Goal: Information Seeking & Learning: Check status

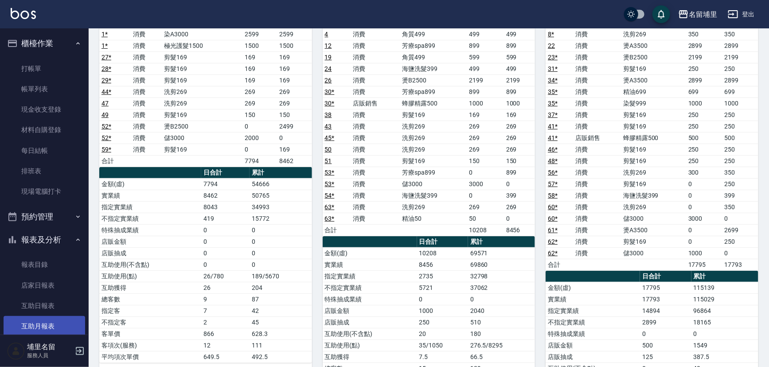
scroll to position [80, 0]
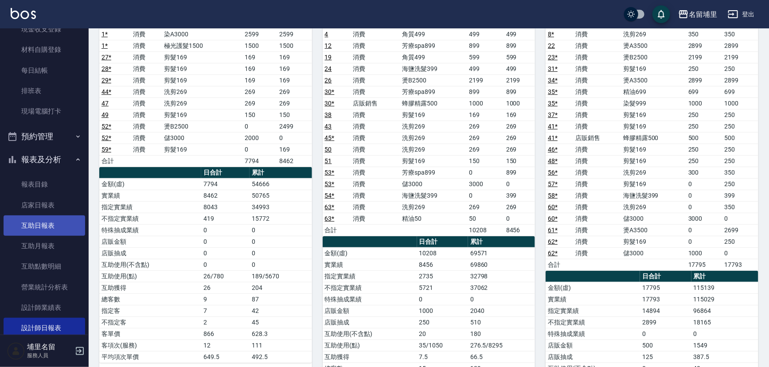
click at [67, 226] on link "互助日報表" at bounding box center [45, 225] width 82 height 20
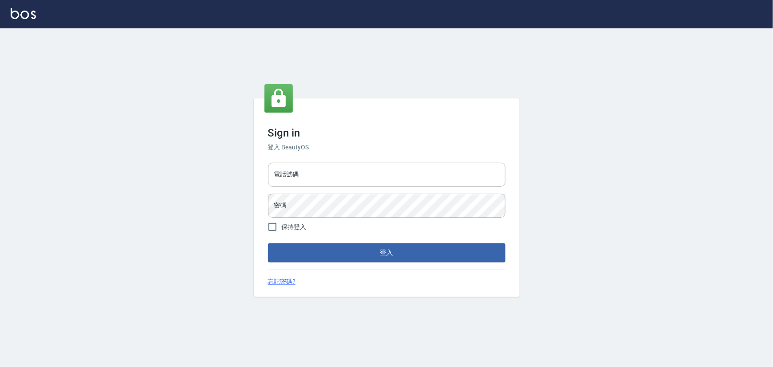
type input "2988528"
click at [344, 248] on button "登入" at bounding box center [387, 252] width 238 height 19
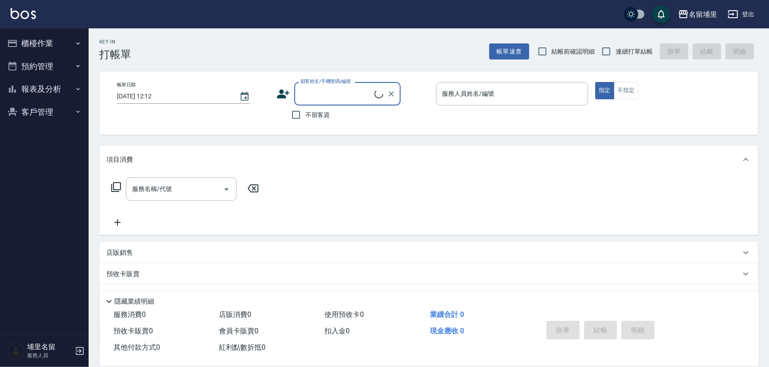
click at [31, 74] on button "預約管理" at bounding box center [45, 66] width 82 height 23
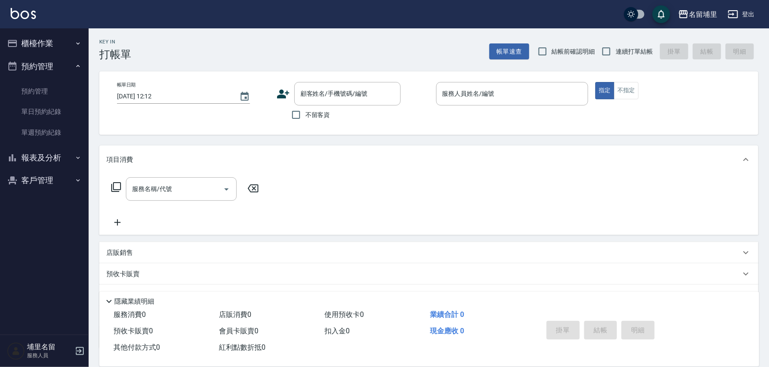
click at [35, 61] on button "預約管理" at bounding box center [45, 66] width 82 height 23
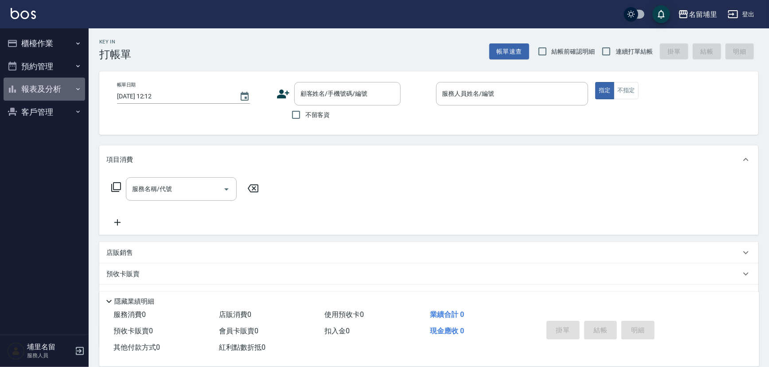
click at [43, 90] on button "報表及分析" at bounding box center [45, 89] width 82 height 23
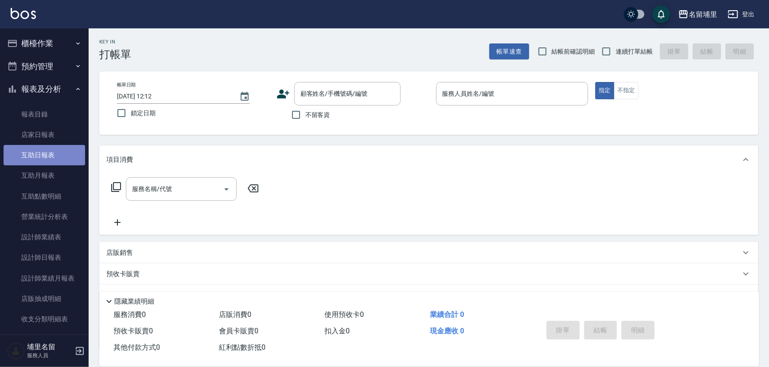
click at [59, 164] on link "互助日報表" at bounding box center [45, 155] width 82 height 20
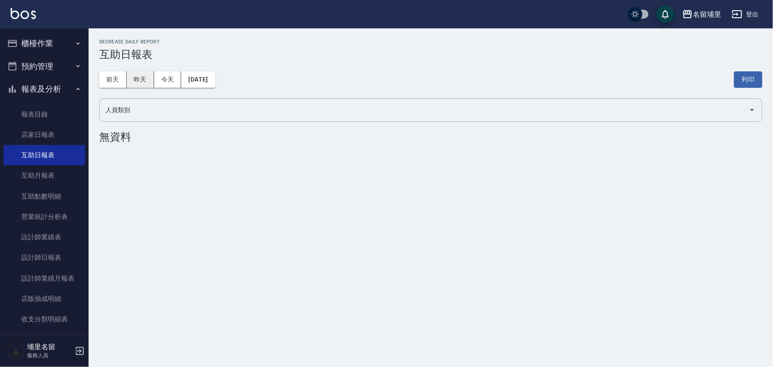
click at [138, 82] on button "昨天" at bounding box center [140, 79] width 27 height 16
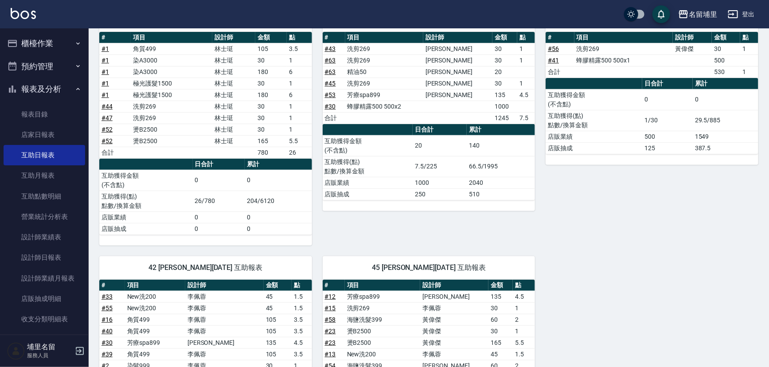
scroll to position [282, 0]
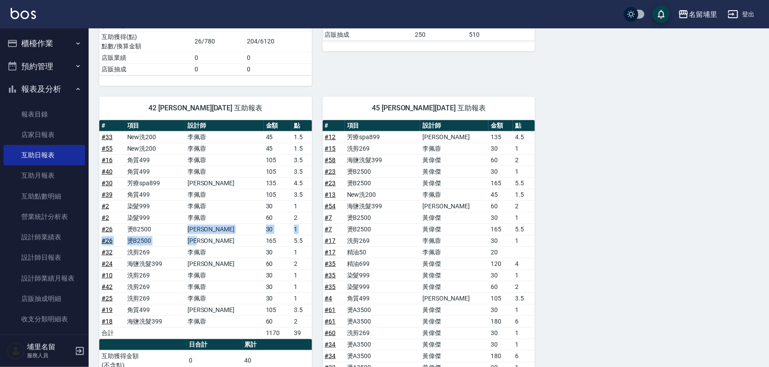
drag, startPoint x: 189, startPoint y: 225, endPoint x: 248, endPoint y: 236, distance: 60.3
click at [245, 237] on tbody "# 33 New洗200 李佩蓉 45 1.5 # 55 New洗200 李佩蓉 45 1.5 # 16 角質499 李佩蓉 105 3.5 # 40 角質4…" at bounding box center [205, 234] width 213 height 207
click at [264, 236] on td "165" at bounding box center [278, 241] width 28 height 12
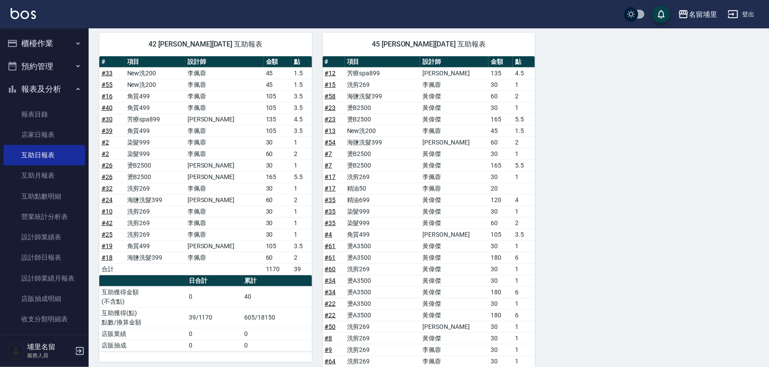
scroll to position [343, 0]
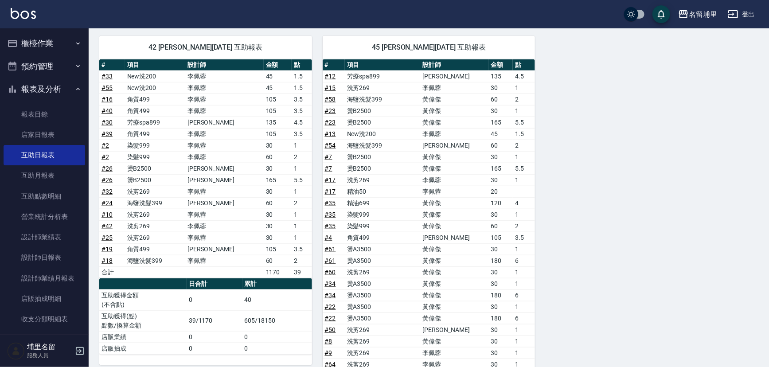
click at [328, 144] on link "# 54" at bounding box center [330, 145] width 11 height 7
click at [326, 280] on link "# 34" at bounding box center [330, 283] width 11 height 7
click at [332, 246] on link "# 61" at bounding box center [330, 249] width 11 height 7
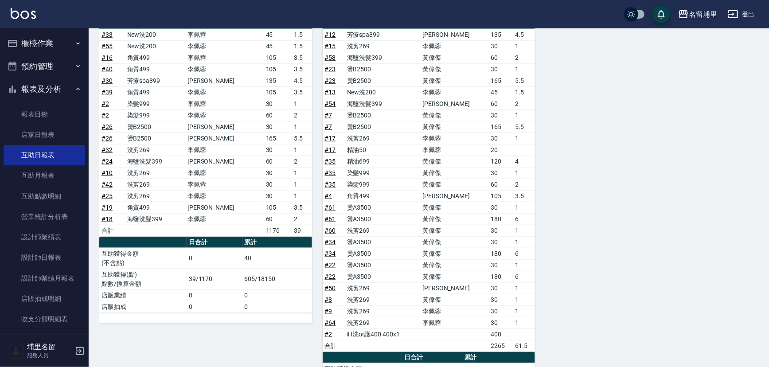
scroll to position [464, 0]
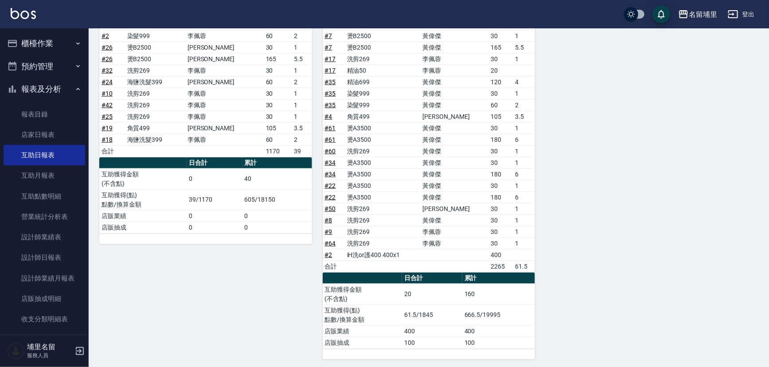
click at [328, 183] on link "# 22" at bounding box center [330, 185] width 11 height 7
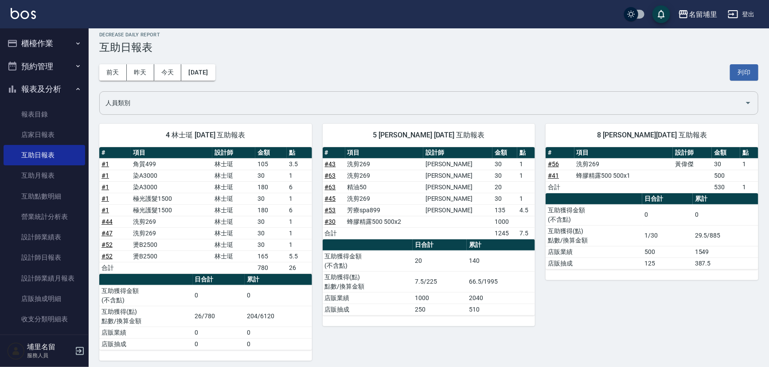
scroll to position [0, 0]
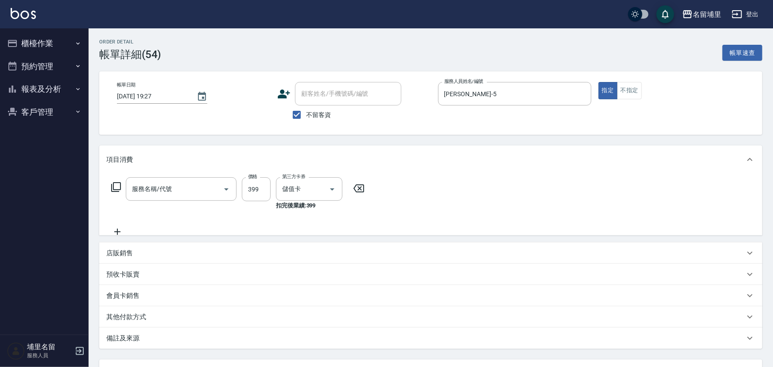
type input "2025/08/16 19:27"
checkbox input "true"
type input "蔣昀璠-5"
type input "海鹽洗髮399(1399)"
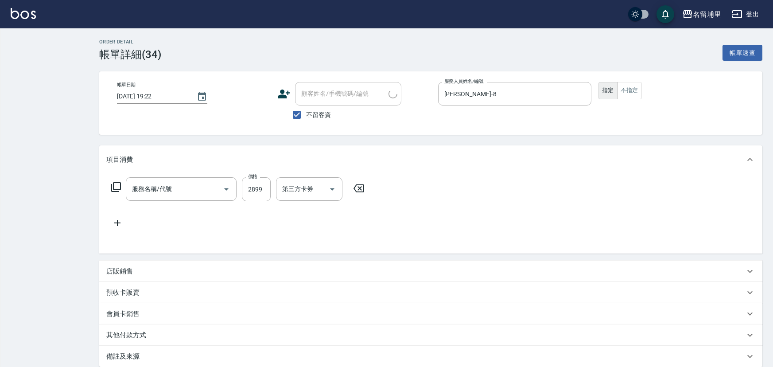
type input "燙A3500(31)"
